Goal: Transaction & Acquisition: Purchase product/service

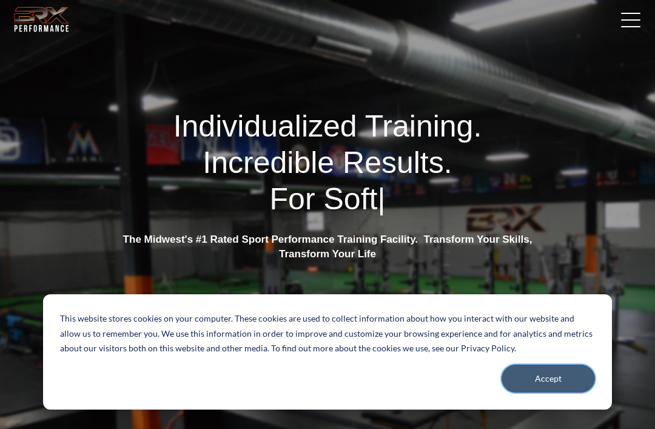
click at [555, 372] on button "Accept" at bounding box center [547, 378] width 93 height 28
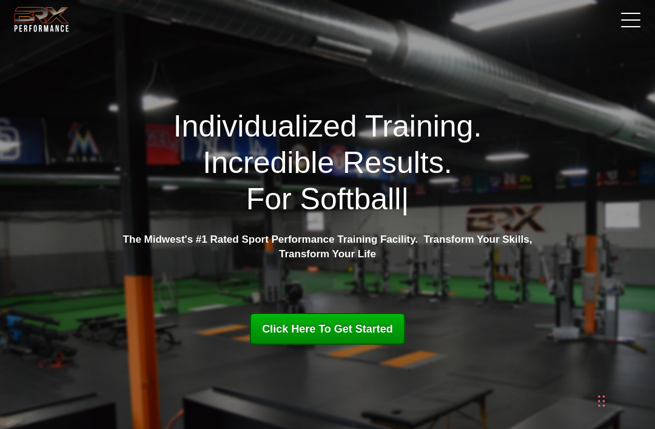
scroll to position [7, 0]
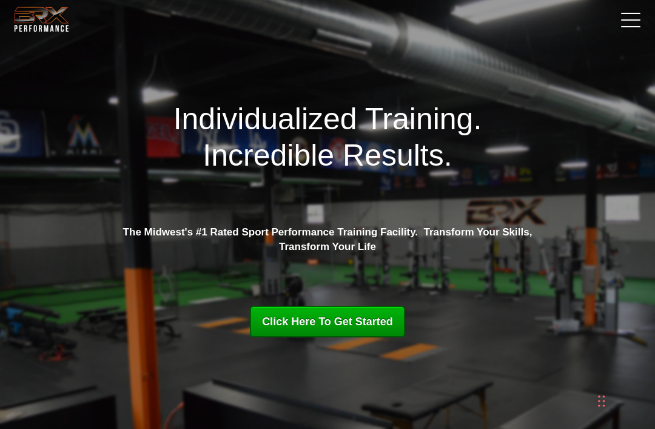
click at [623, 23] on link at bounding box center [627, 19] width 30 height 30
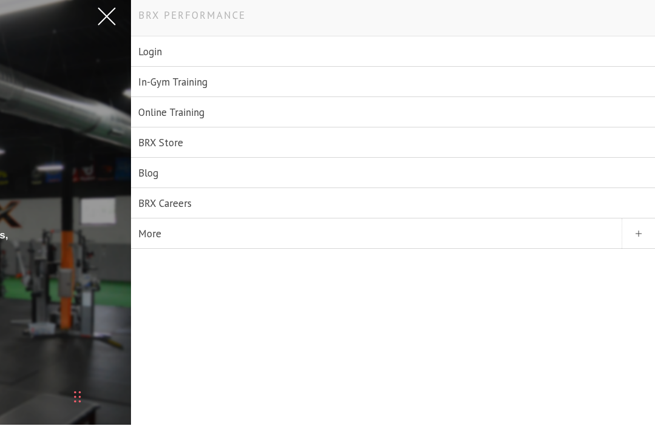
click at [158, 112] on link "Online Training" at bounding box center [393, 112] width 524 height 30
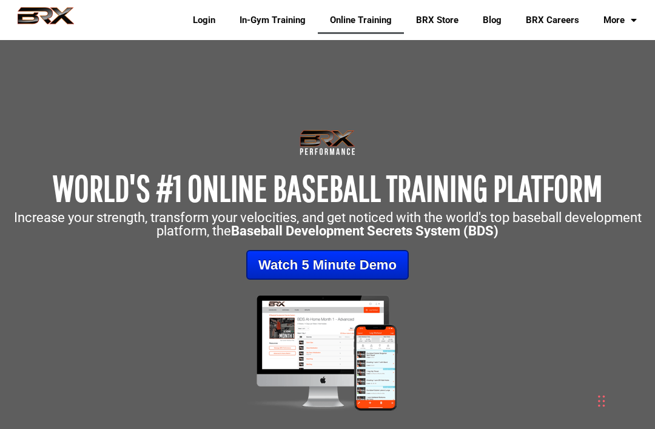
click at [626, 230] on p "Increase your strength, transform your velocities, and get noticed with the wor…" at bounding box center [327, 224] width 643 height 27
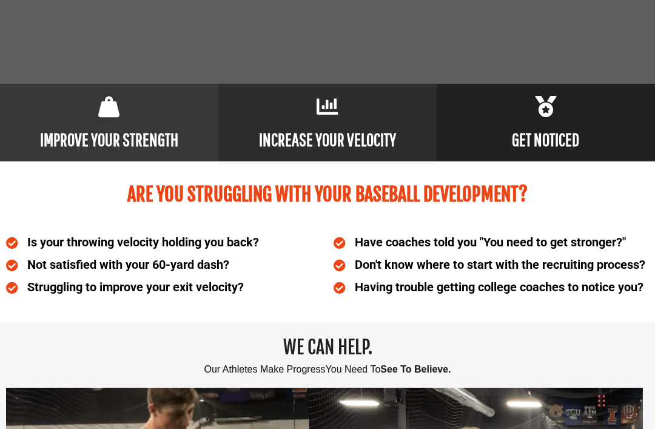
scroll to position [534, 0]
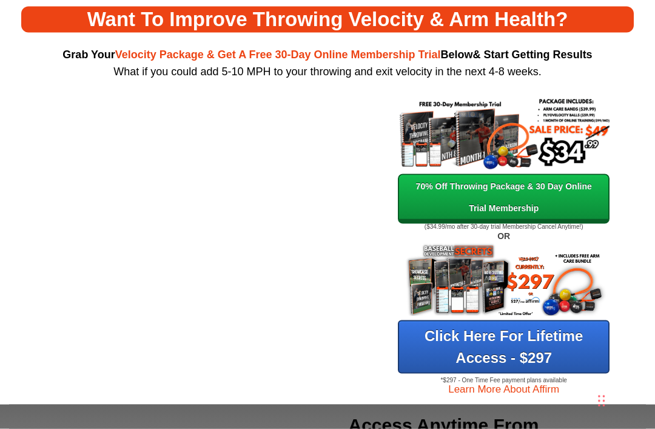
scroll to position [84, 0]
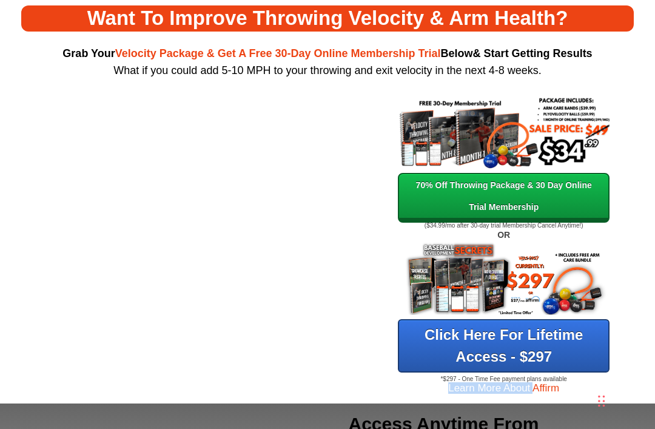
click at [1, 248] on div "Want To Improve Throwing Velocity & Arm Health? Grab Your Velocity Package & Ge…" at bounding box center [327, 201] width 655 height 406
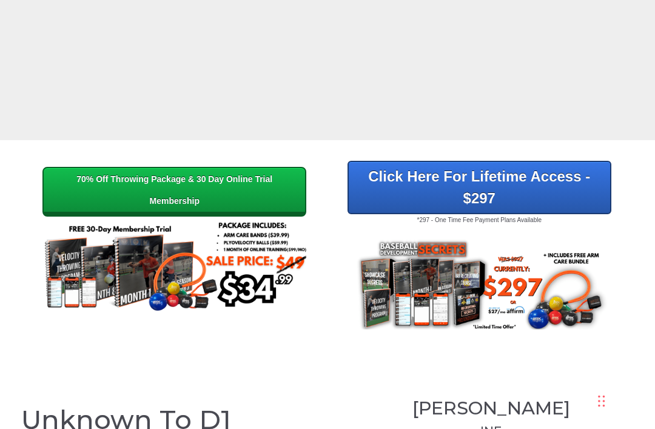
scroll to position [1883, 0]
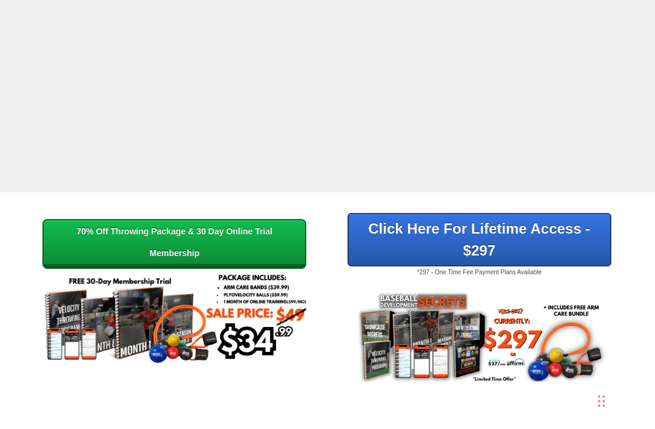
click at [74, 220] on div "70% Off Throwing Package & 30 Day Online Trial Membership" at bounding box center [174, 242] width 247 height 44
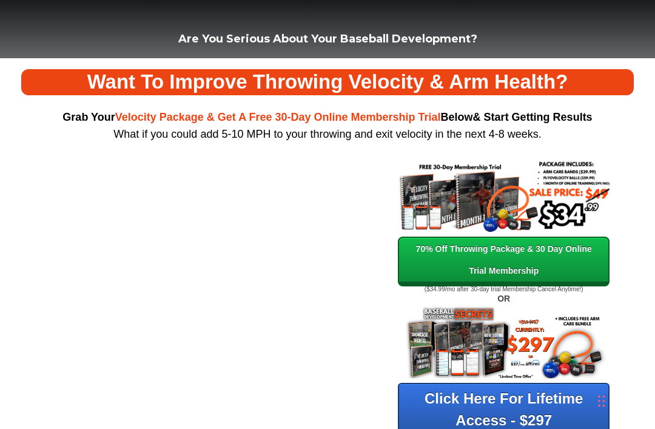
scroll to position [20, 0]
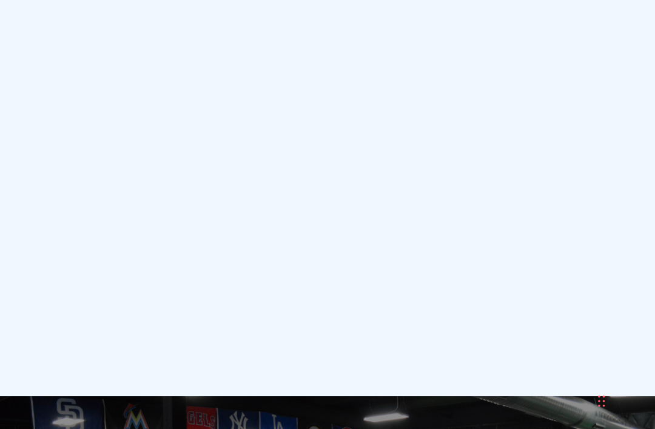
scroll to position [7781, 0]
